Goal: Task Accomplishment & Management: Use online tool/utility

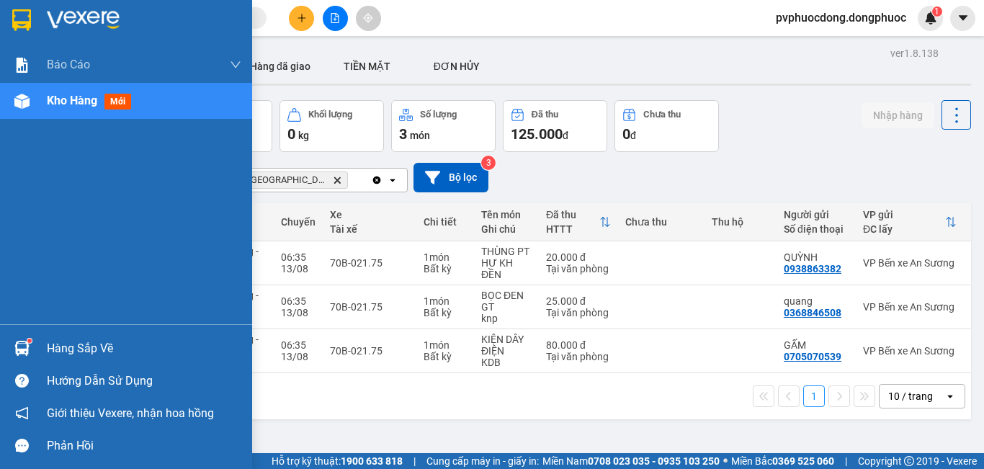
click at [60, 341] on div "Hàng sắp về" at bounding box center [144, 349] width 194 height 22
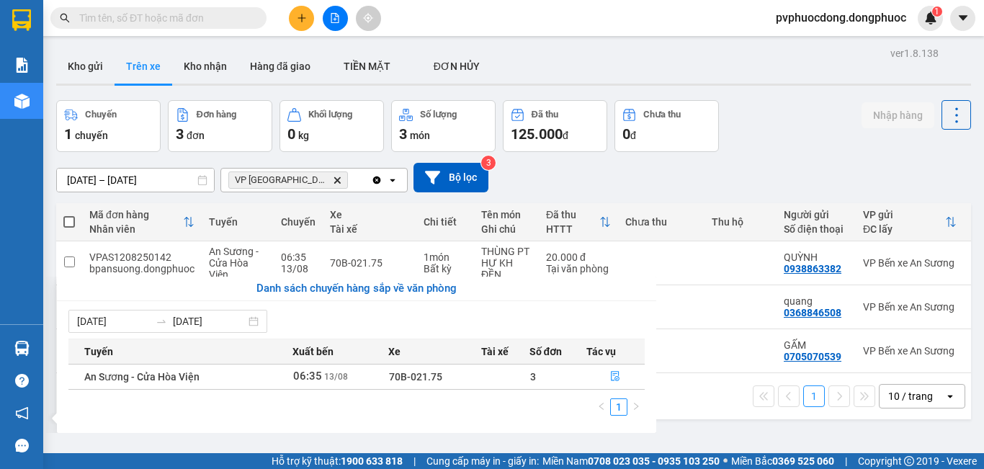
click at [780, 171] on section "Kết quả tìm kiếm ( 0 ) Bộ lọc No Data pvphuocdong.dongphuoc 1 Báo cáo Mẫu 1: Bá…" at bounding box center [492, 234] width 984 height 469
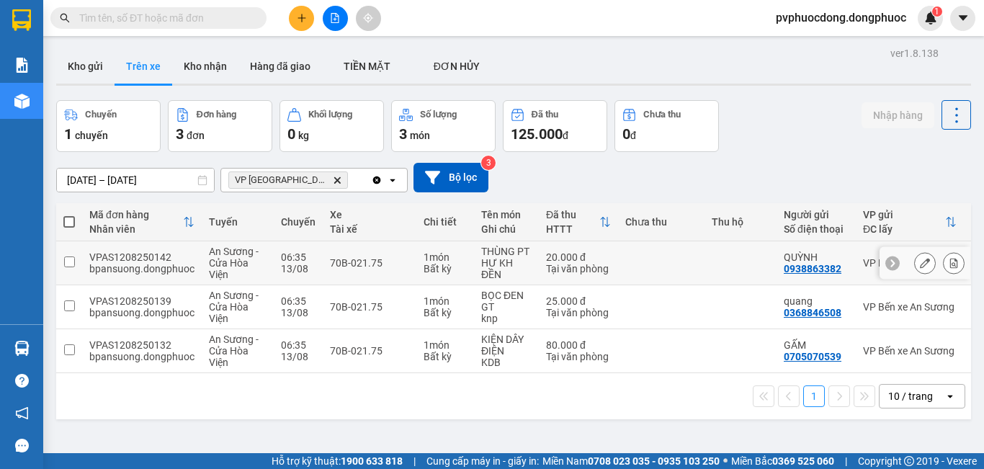
click at [325, 276] on td "70B-021.75" at bounding box center [370, 263] width 94 height 44
checkbox input "true"
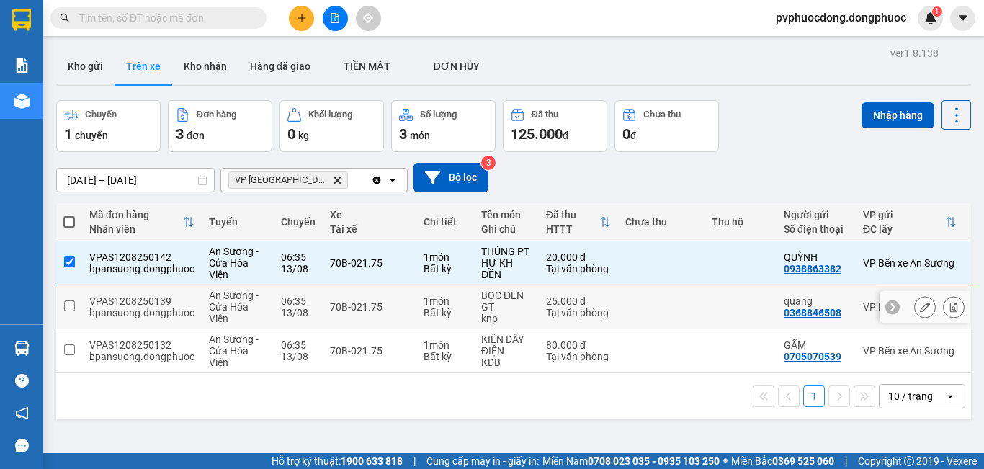
click at [333, 291] on td "70B-021.75" at bounding box center [370, 307] width 94 height 44
checkbox input "true"
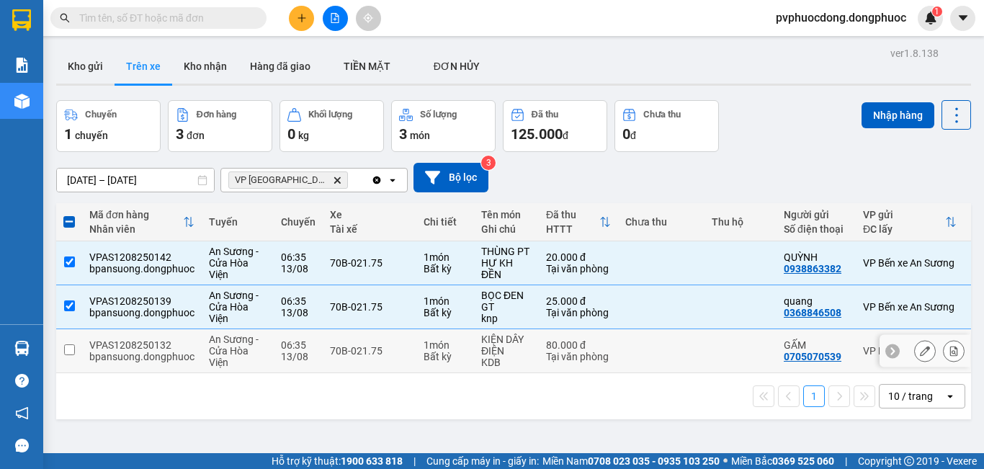
click at [325, 341] on td "70B-021.75" at bounding box center [370, 351] width 94 height 44
checkbox input "true"
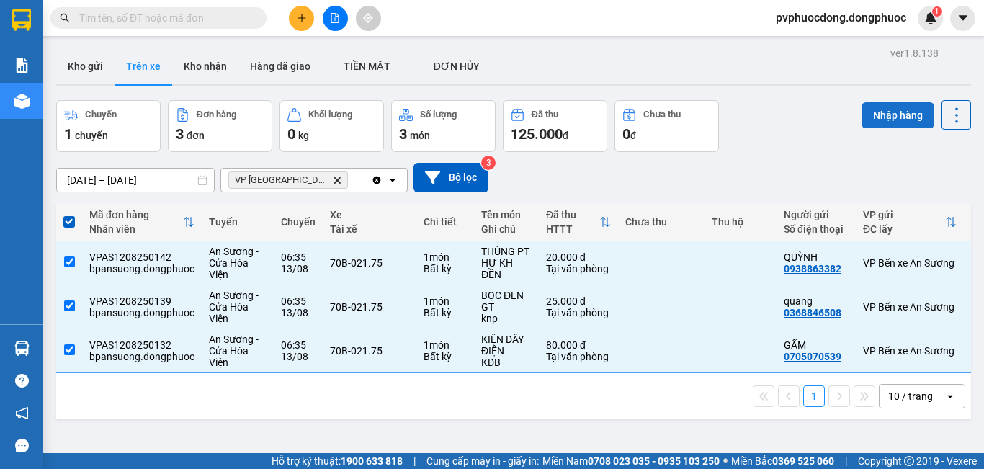
click at [892, 111] on button "Nhập hàng" at bounding box center [897, 115] width 73 height 26
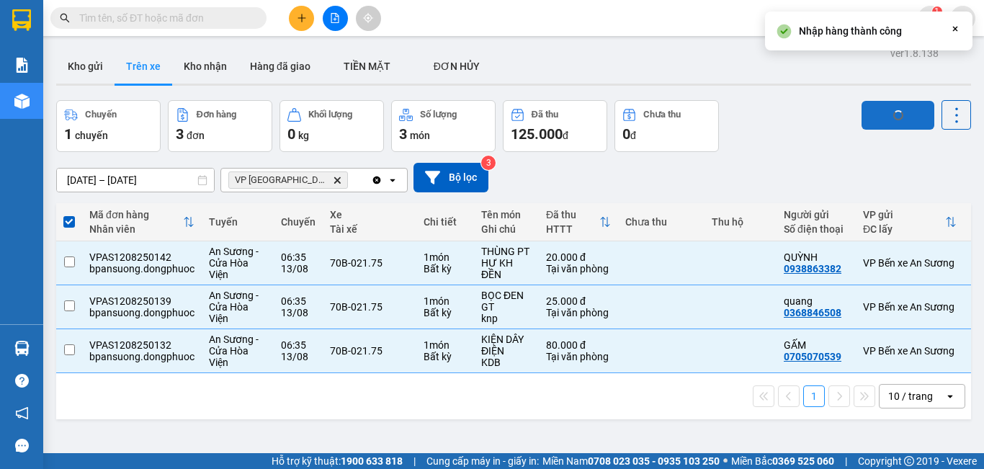
checkbox input "false"
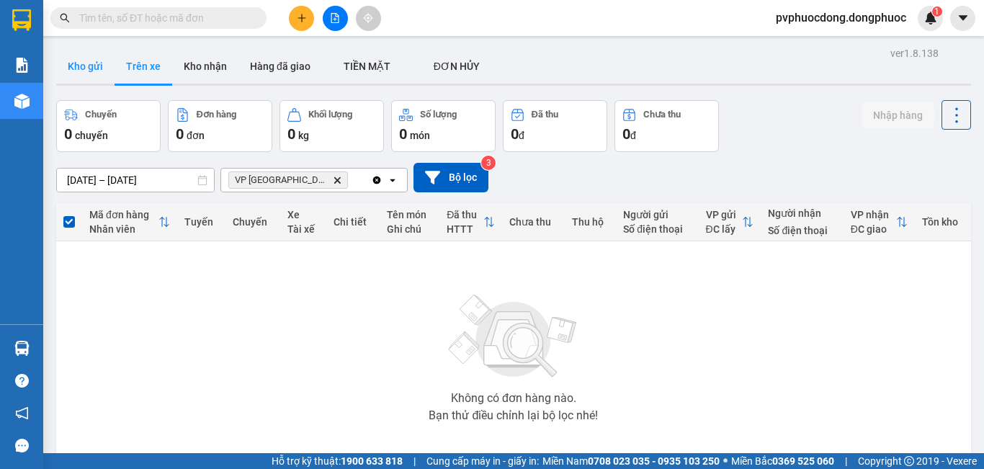
click at [78, 76] on button "Kho gửi" at bounding box center [85, 66] width 58 height 35
